Goal: Task Accomplishment & Management: Manage account settings

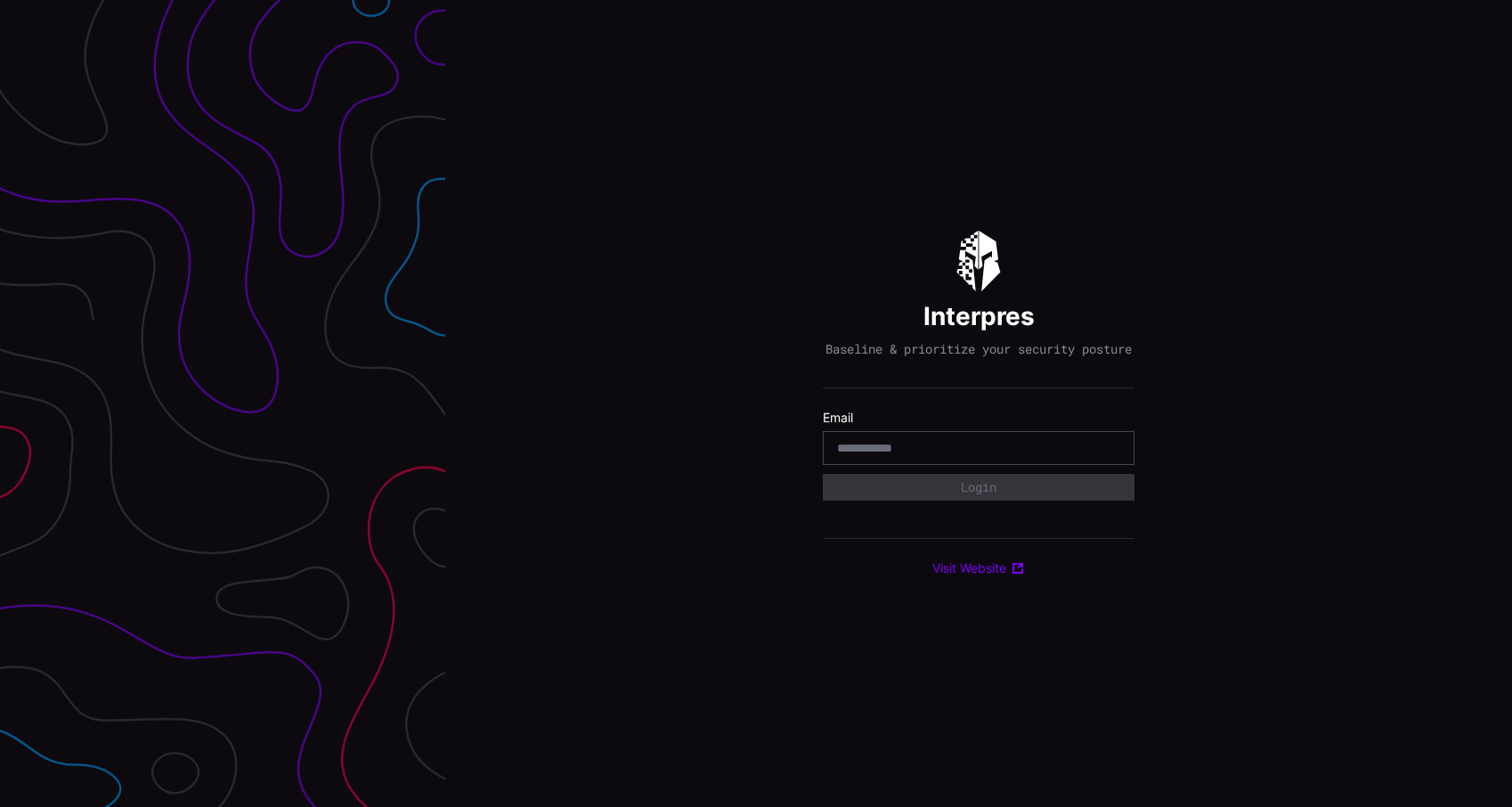
click at [959, 456] on input "email" at bounding box center [978, 448] width 283 height 16
type input "**********"
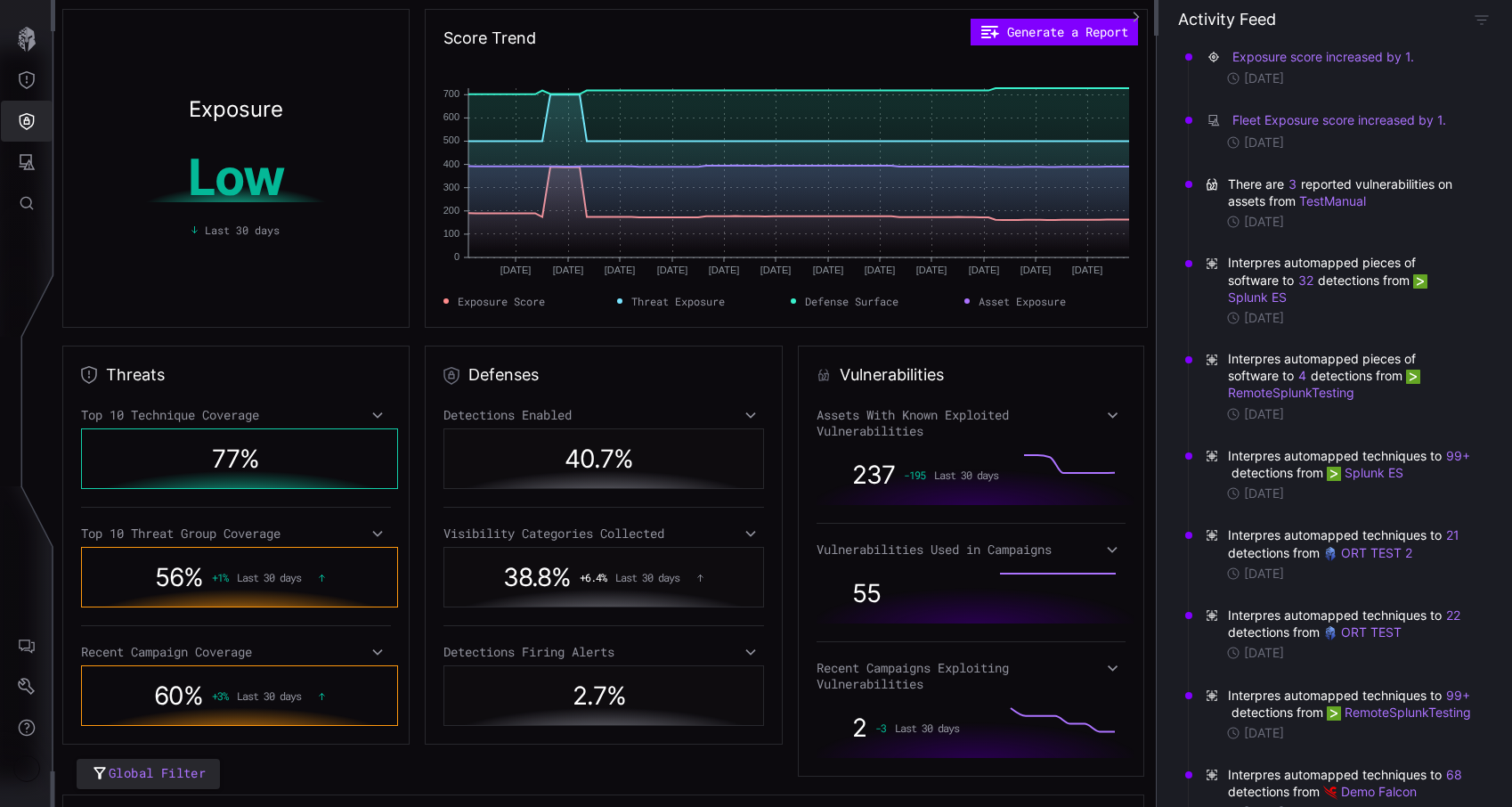
click at [15, 122] on button "Defense Surface" at bounding box center [26, 121] width 52 height 41
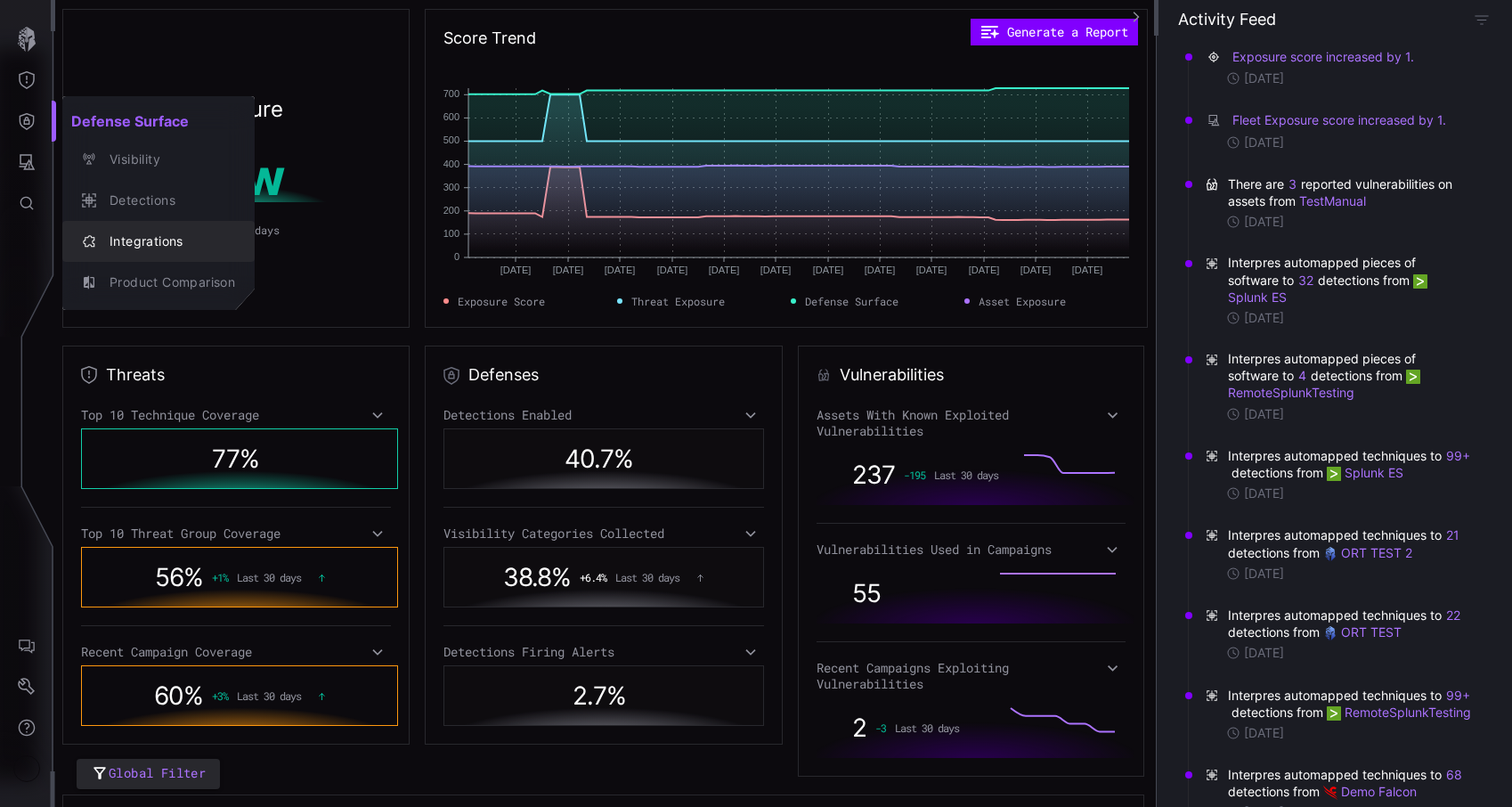
click at [127, 234] on div "Integrations" at bounding box center [167, 242] width 134 height 23
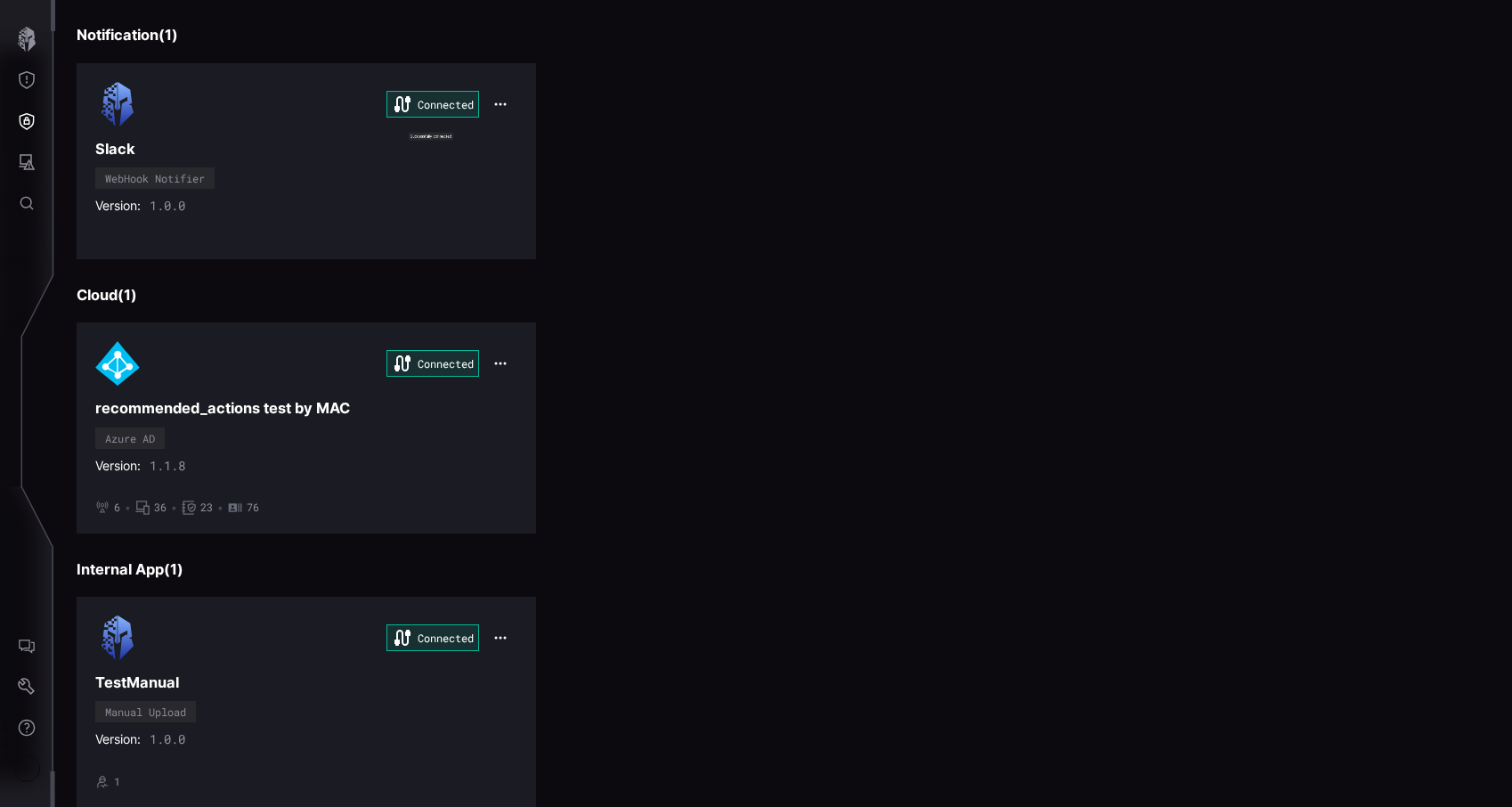
scroll to position [2333, 0]
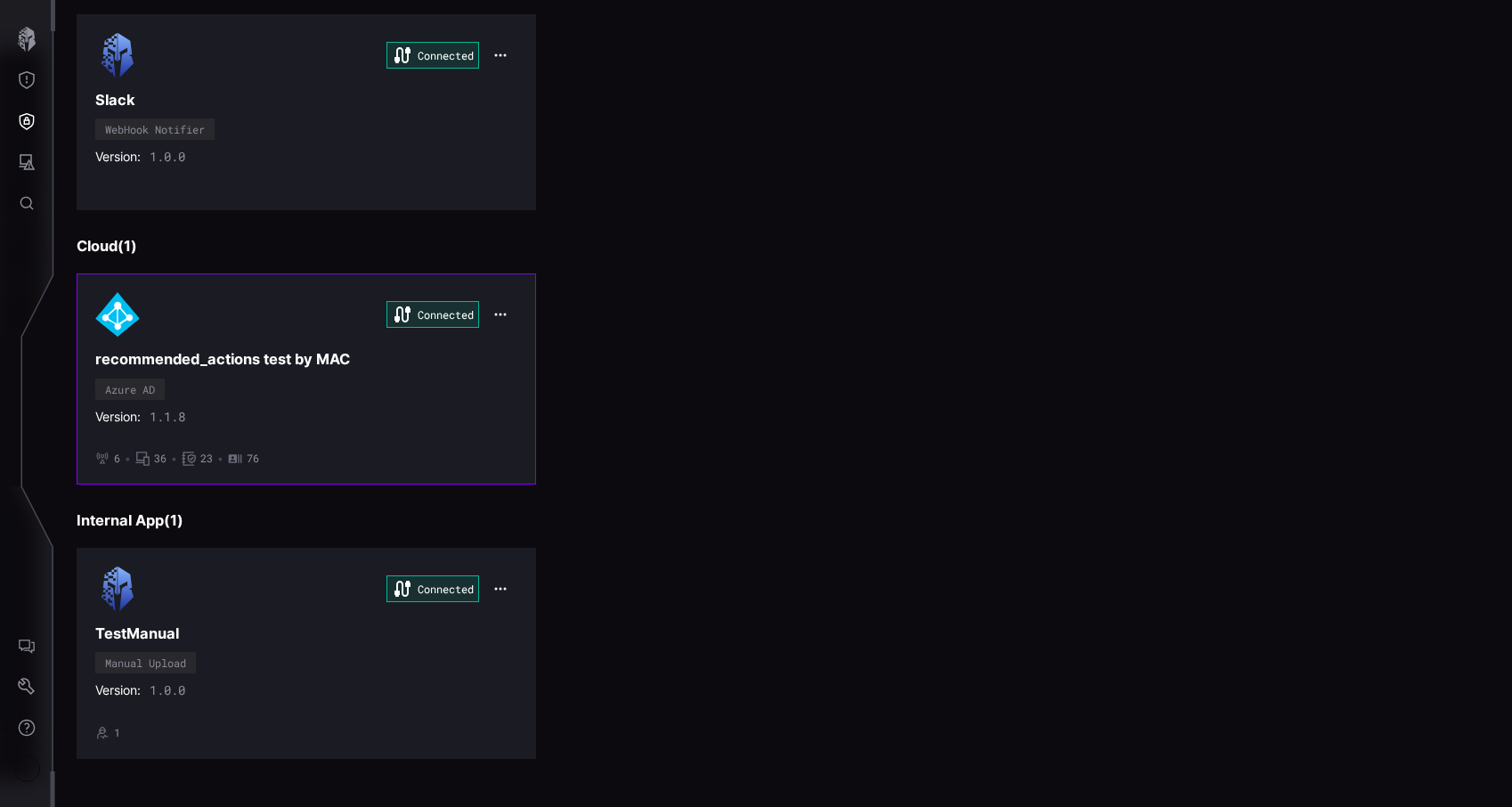
click at [502, 307] on button "button" at bounding box center [500, 314] width 34 height 25
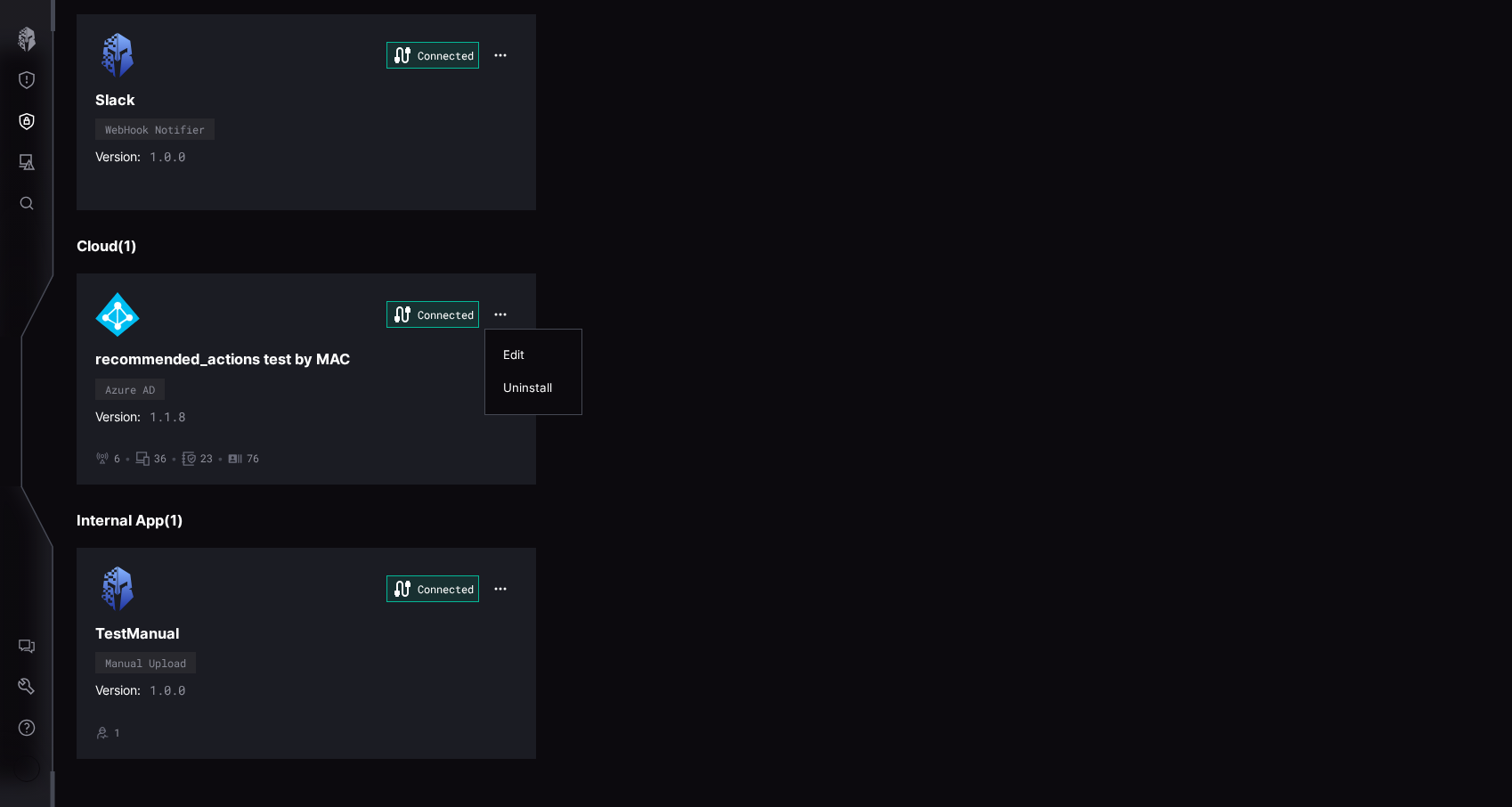
click at [521, 391] on div "Uninstall" at bounding box center [533, 388] width 60 height 15
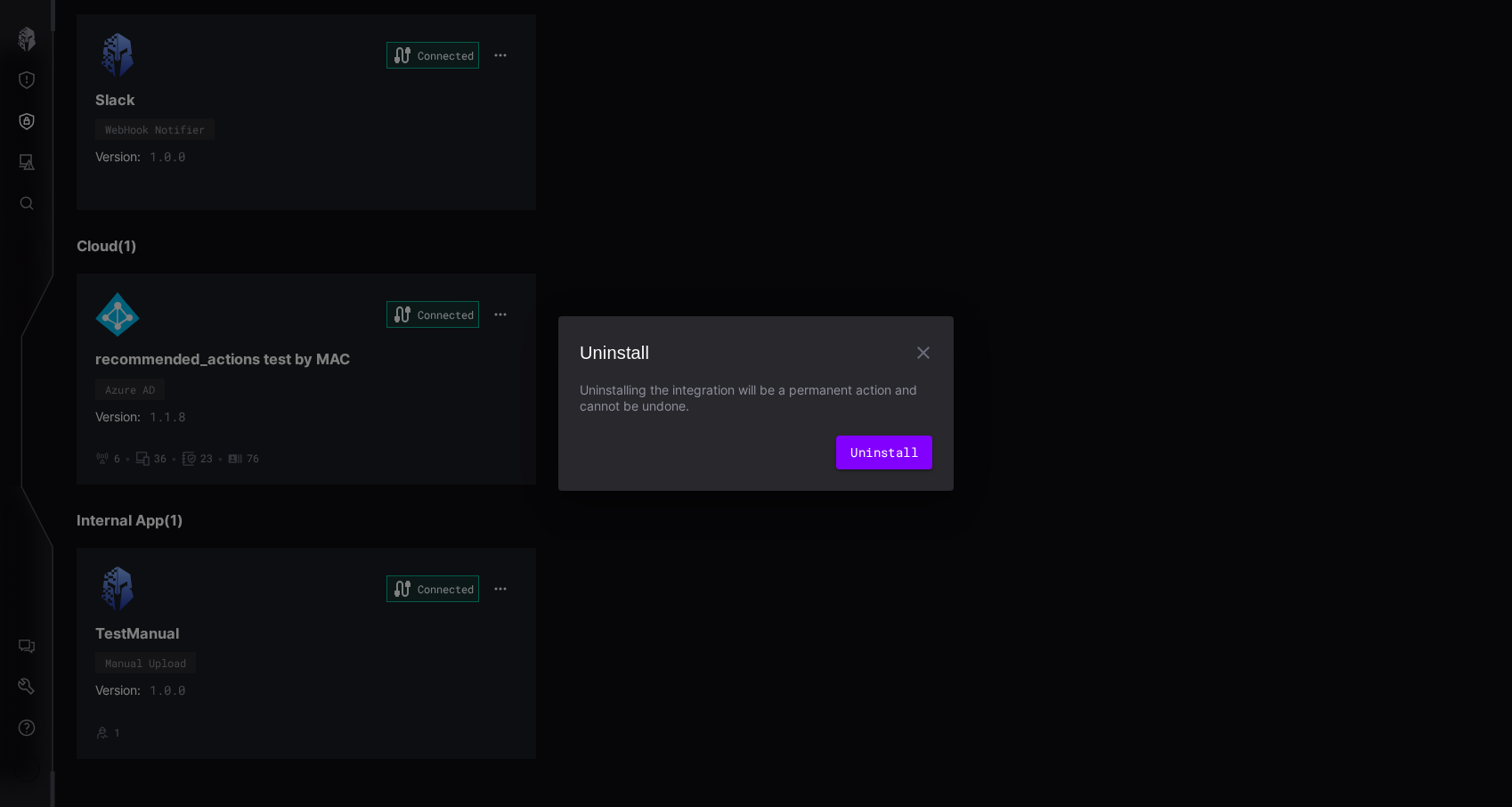
click at [906, 477] on div "Uninstall Uninstalling the integration will be a permanent action and cannot be…" at bounding box center [756, 404] width 396 height 175
click at [904, 449] on button "Uninstall" at bounding box center [884, 452] width 96 height 34
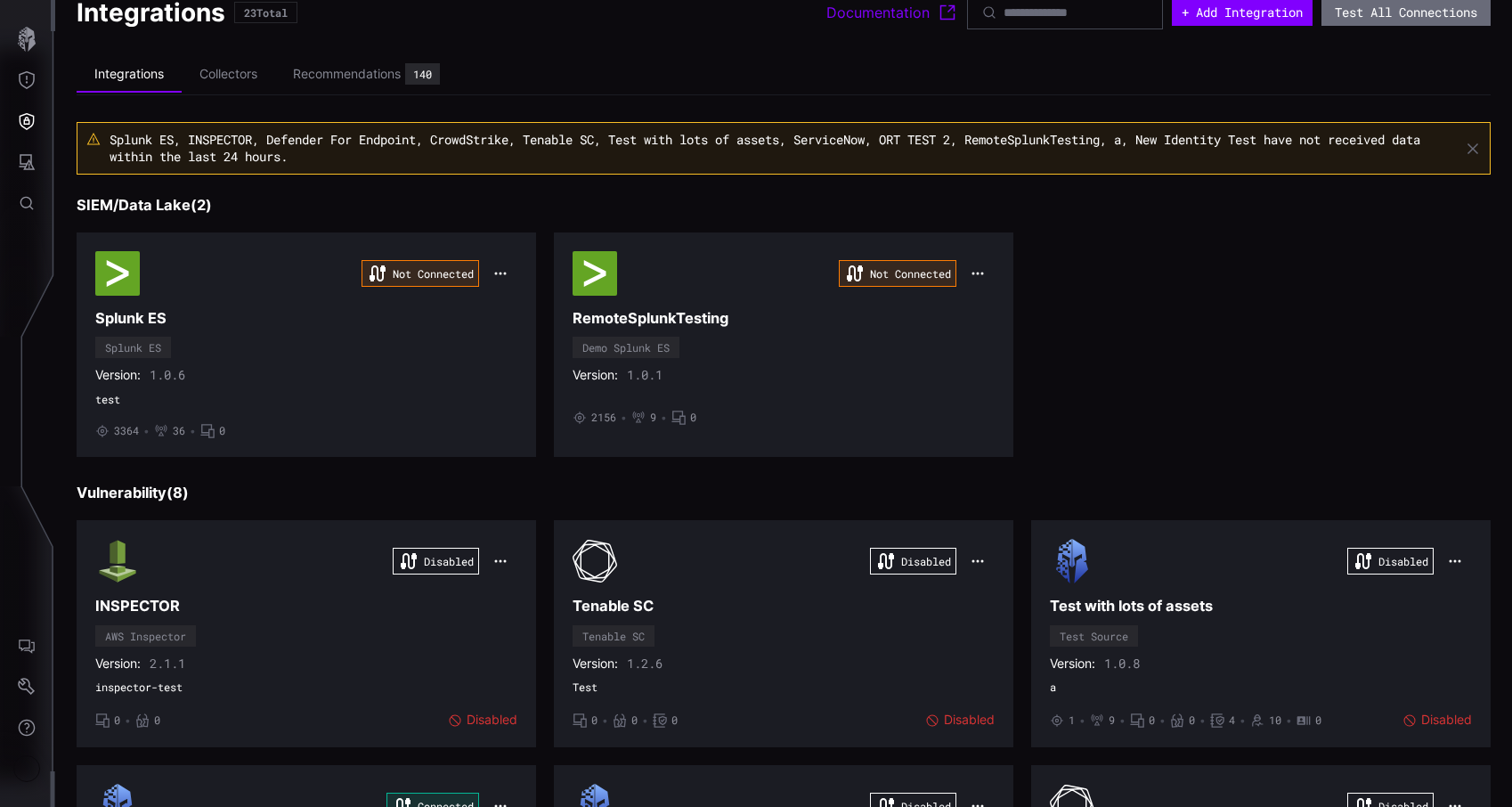
scroll to position [12, 0]
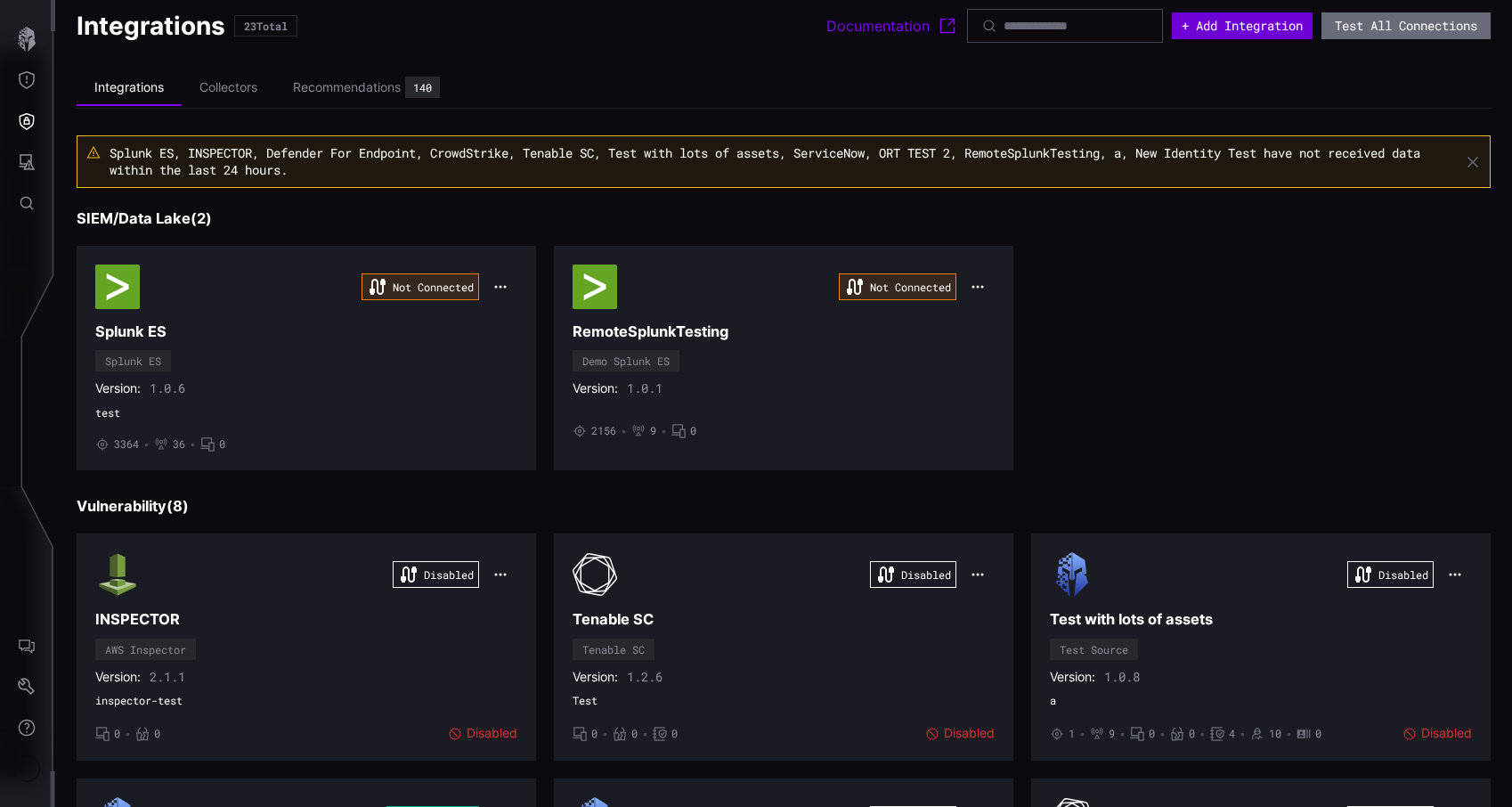
click at [1235, 39] on button "+ Add Integration" at bounding box center [1243, 25] width 141 height 26
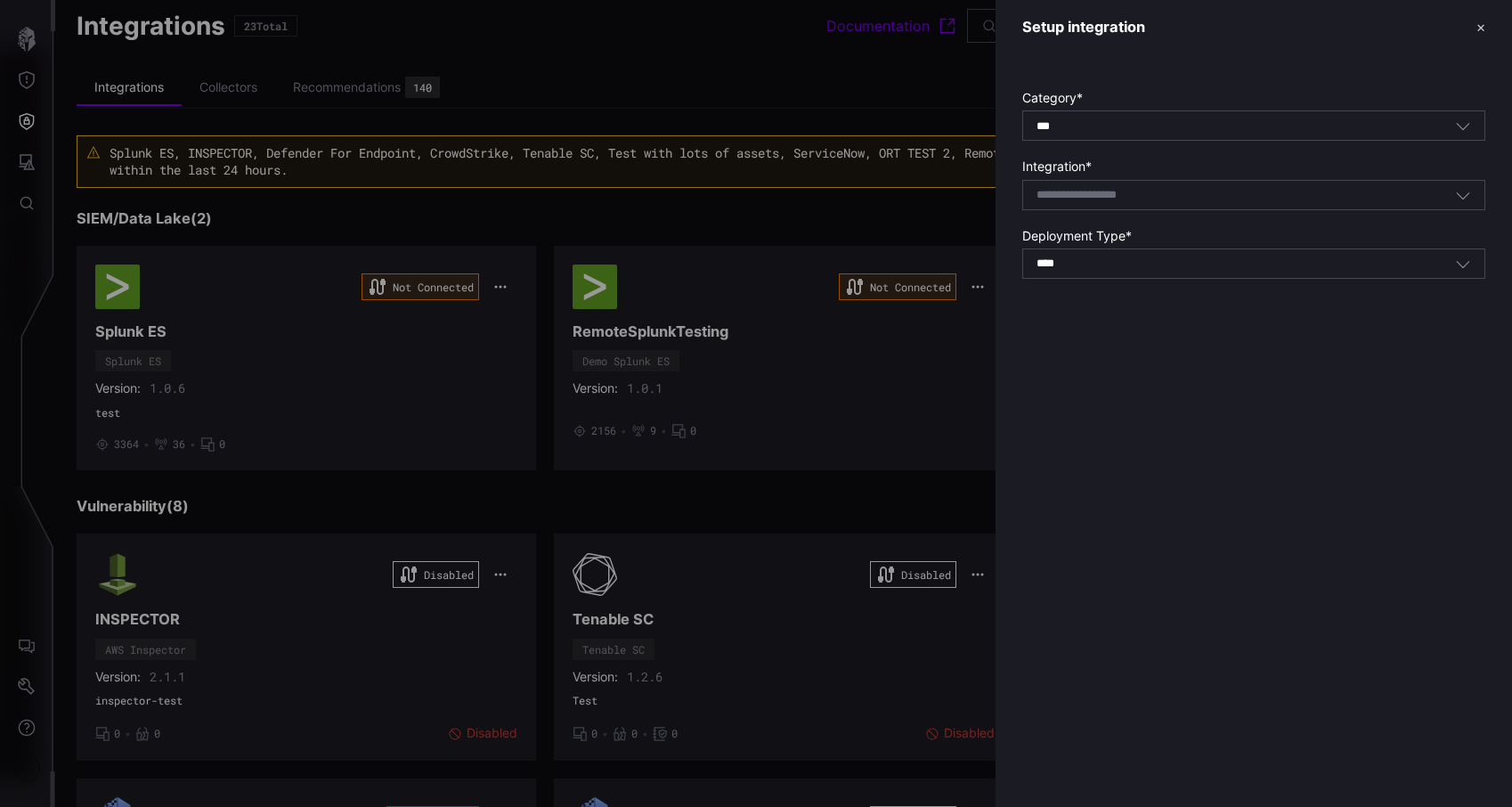
click at [1176, 191] on div "Select integration" at bounding box center [1246, 195] width 418 height 16
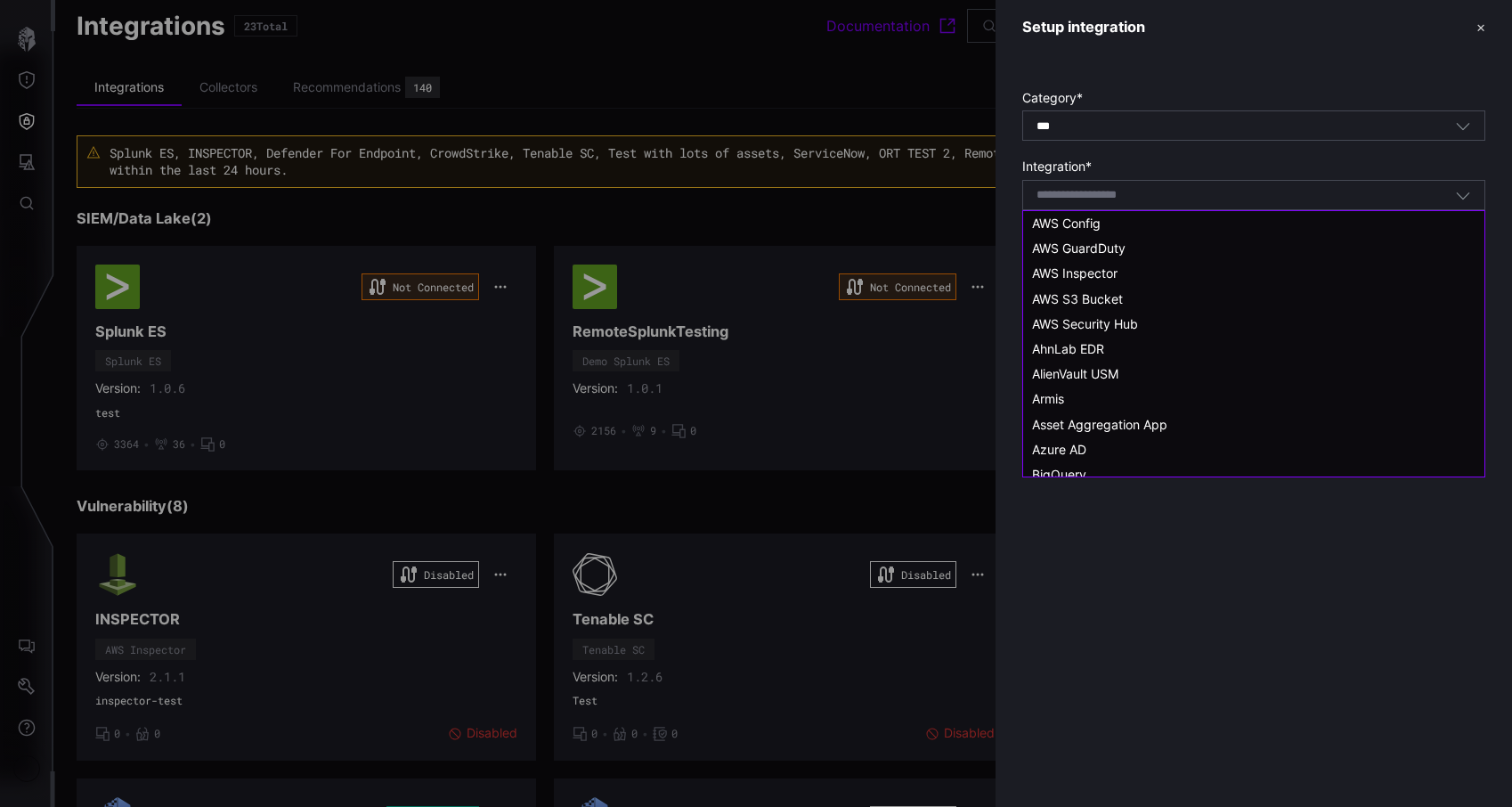
click at [1176, 191] on div "Select integration" at bounding box center [1246, 195] width 418 height 16
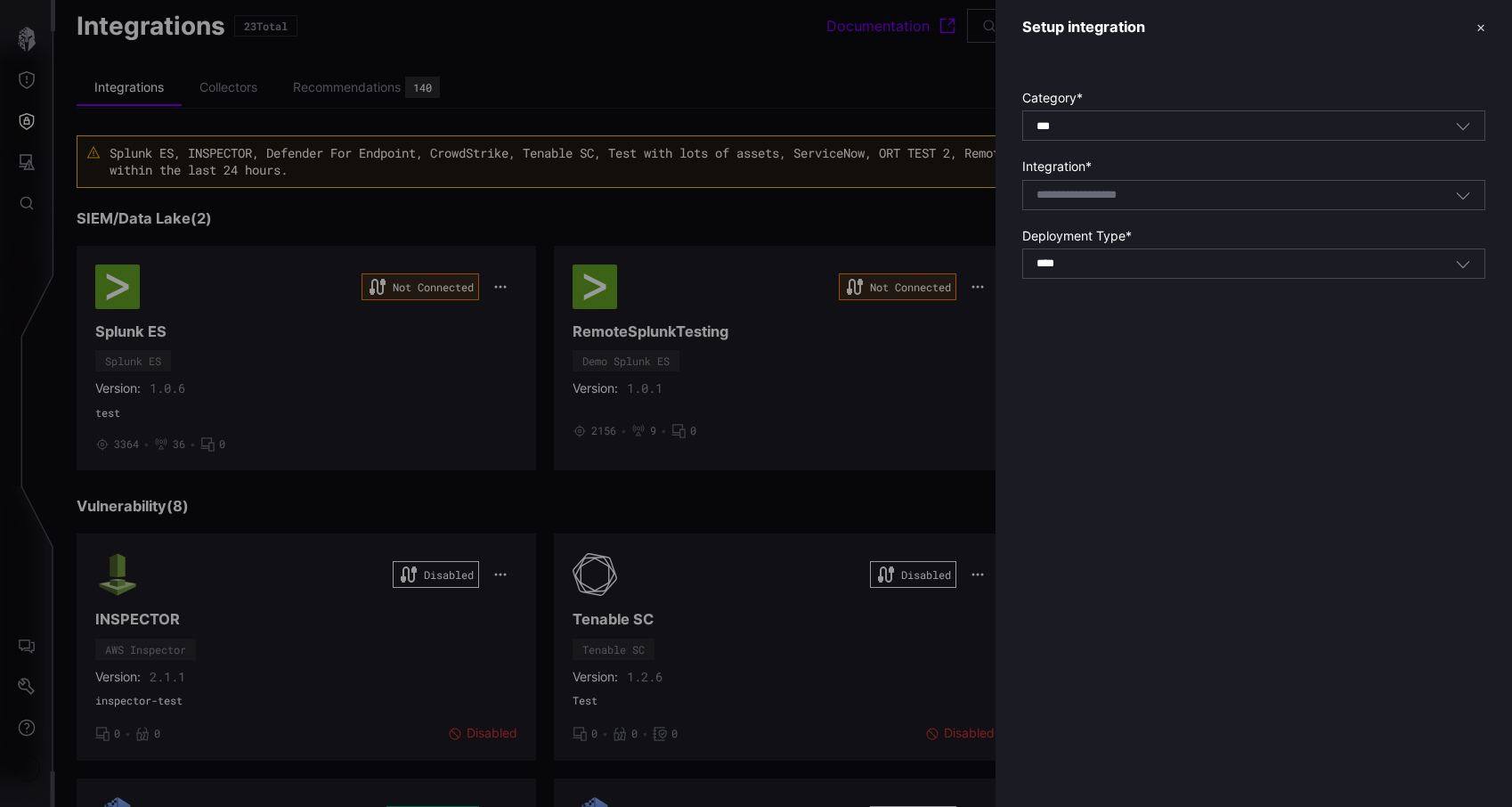
click at [848, 87] on div at bounding box center [756, 404] width 1512 height 807
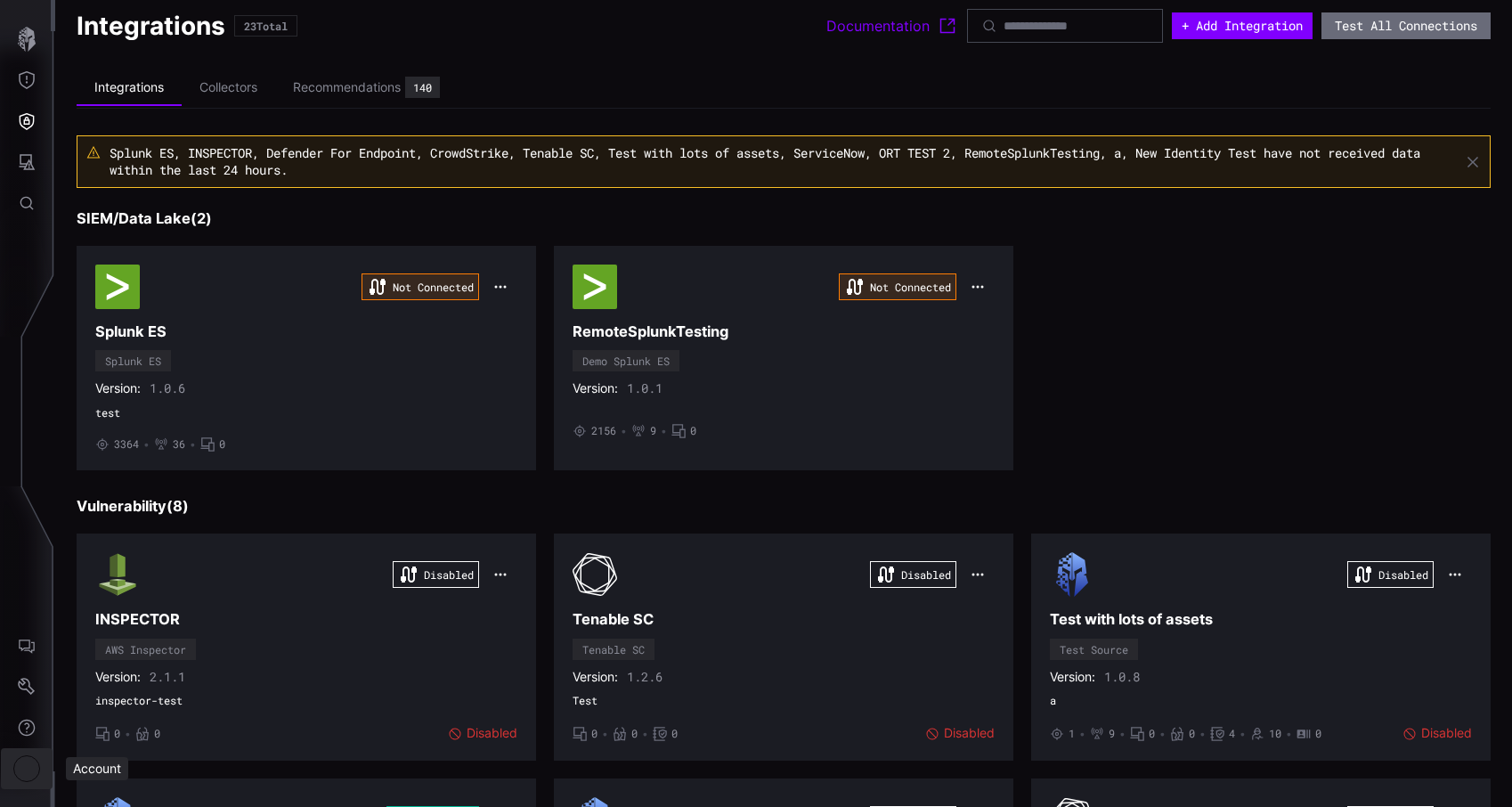
click at [23, 765] on div "Account" at bounding box center [26, 768] width 26 height 26
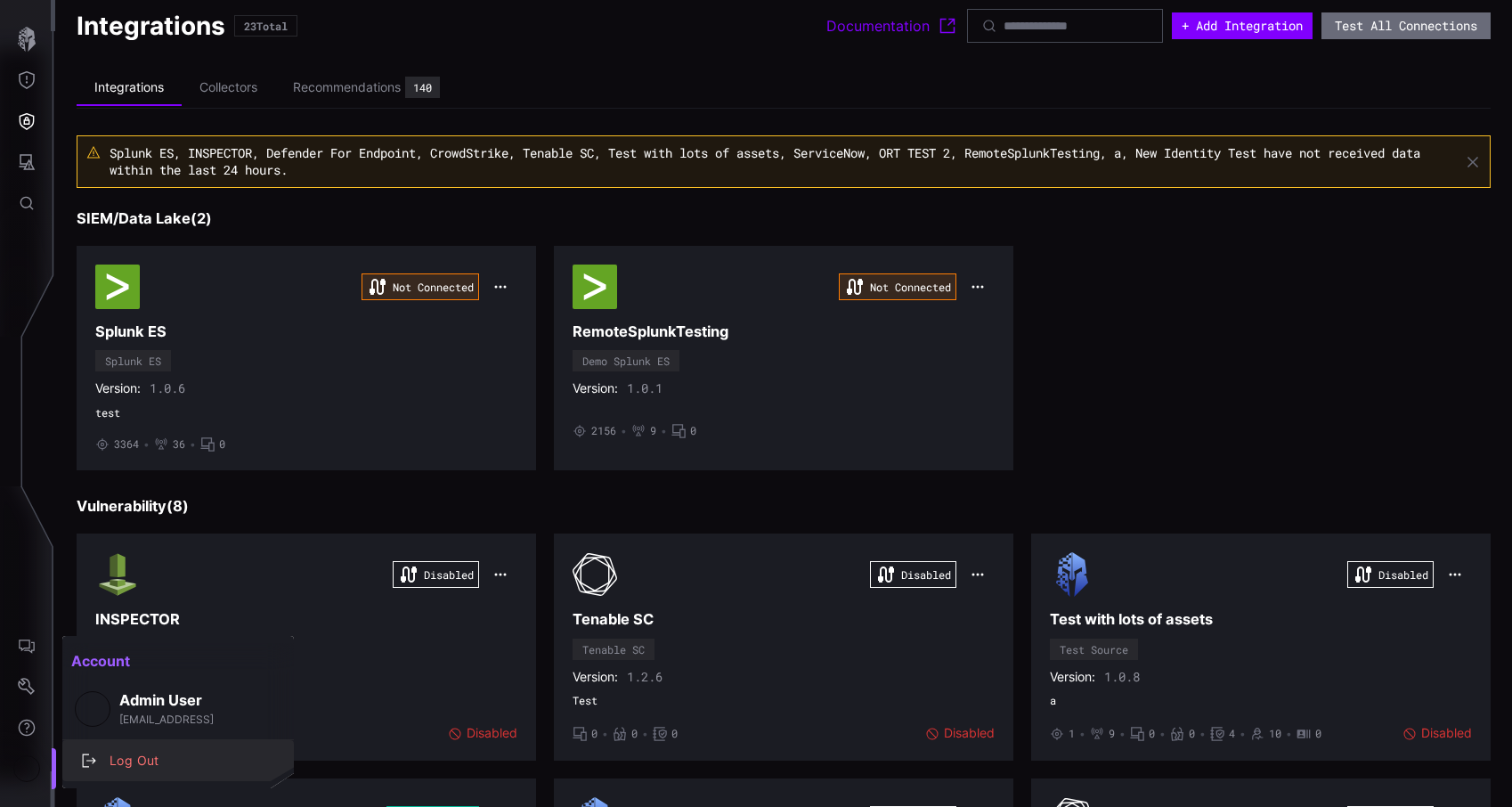
click at [108, 747] on button "Log Out" at bounding box center [178, 761] width 231 height 41
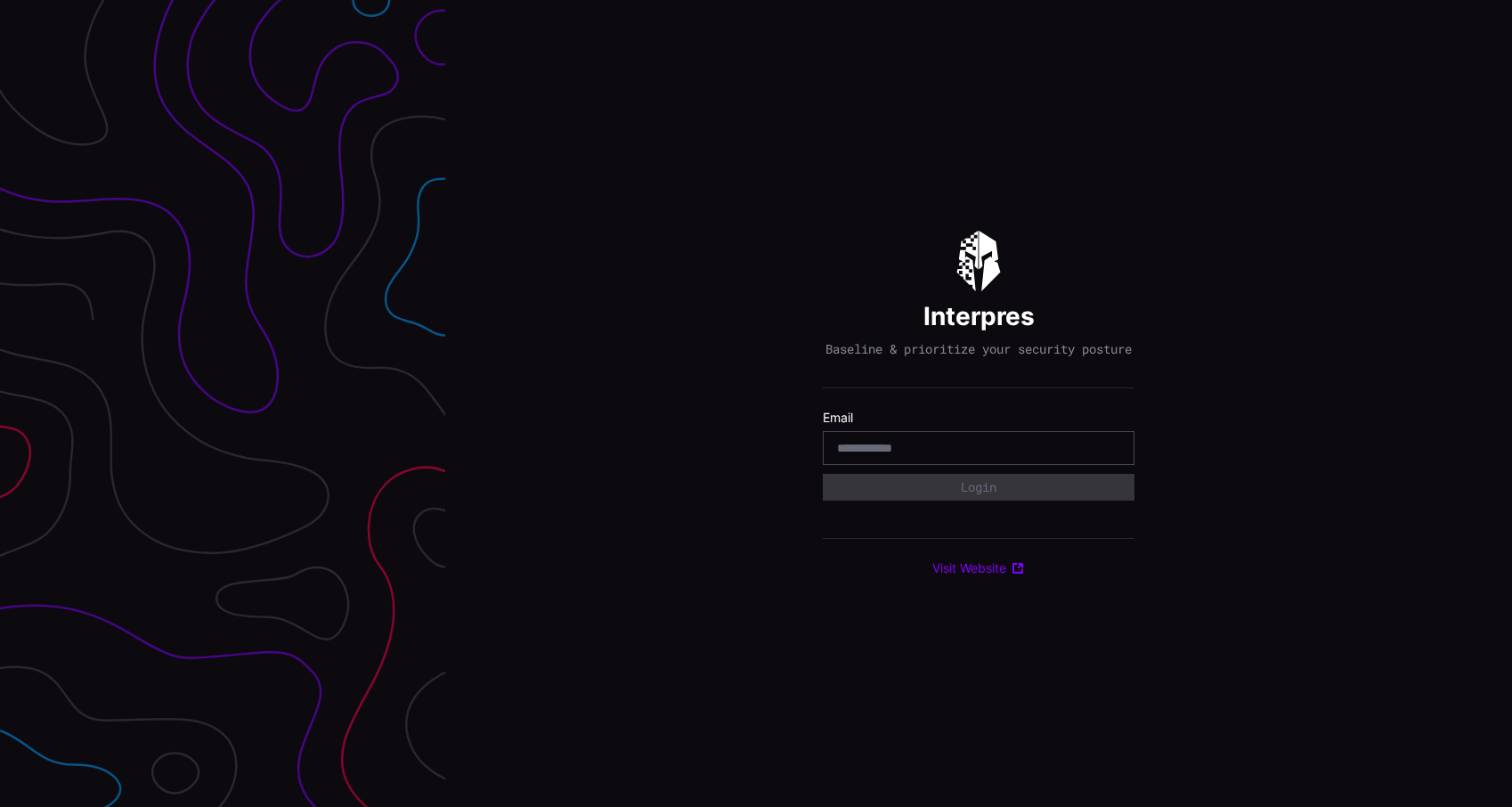
click at [325, 583] on div at bounding box center [223, 404] width 446 height 807
